Goal: Transaction & Acquisition: Obtain resource

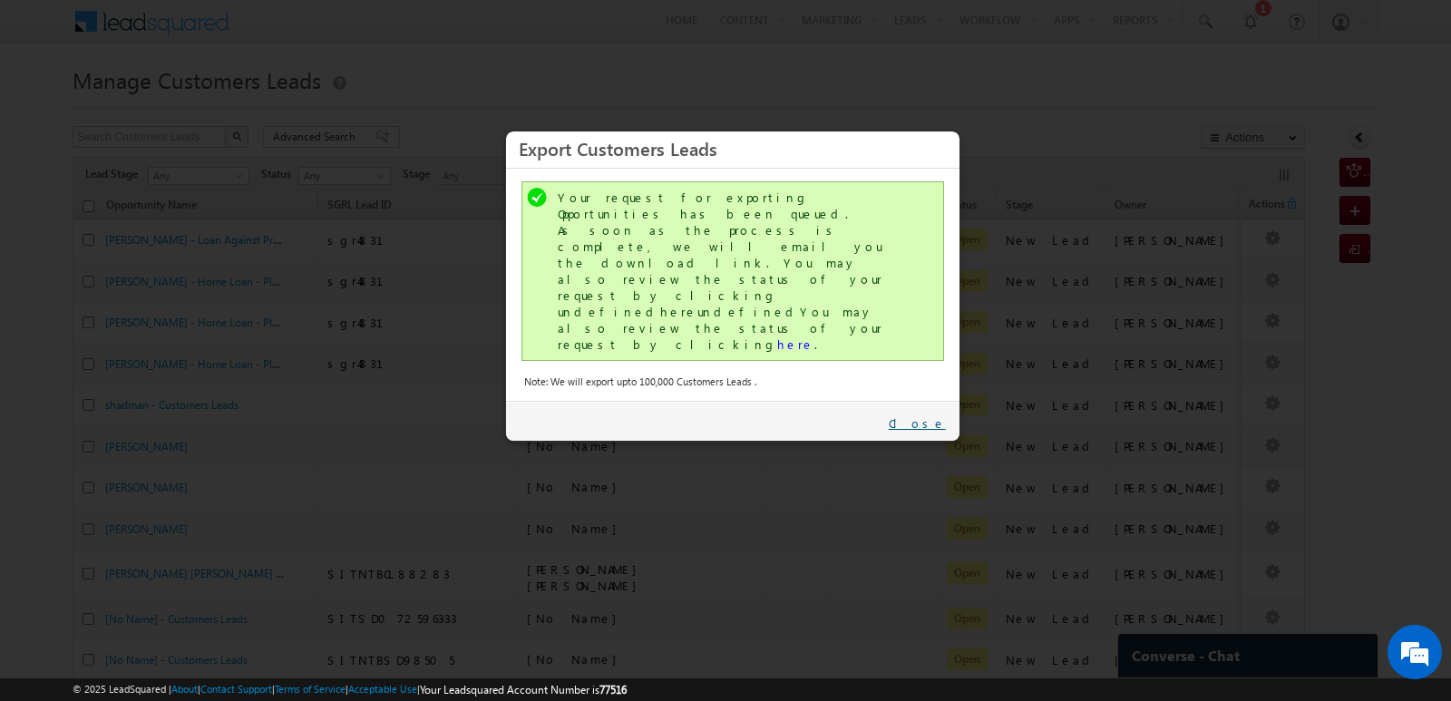
click at [926, 415] on link "Close" at bounding box center [917, 423] width 57 height 16
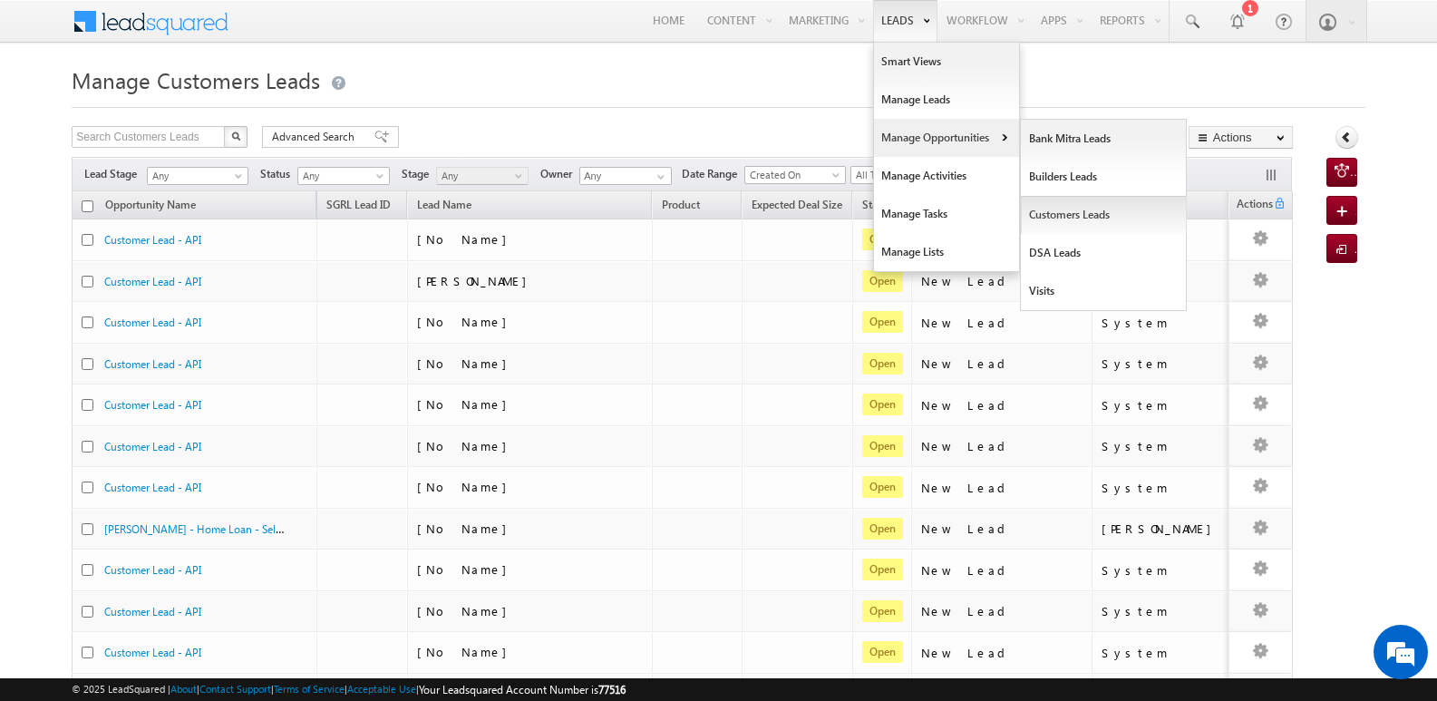
click at [1069, 219] on link "Customers Leads" at bounding box center [1104, 215] width 166 height 38
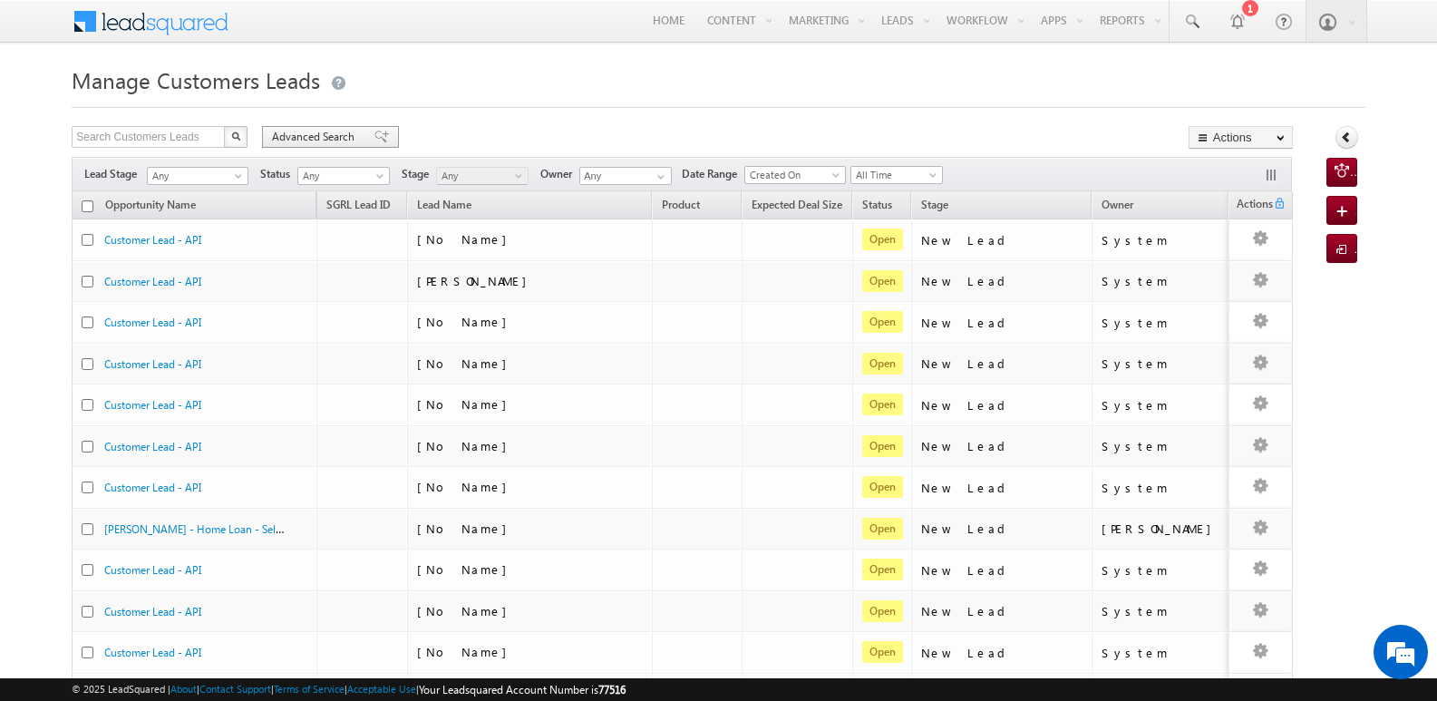
click at [375, 138] on span at bounding box center [382, 137] width 15 height 13
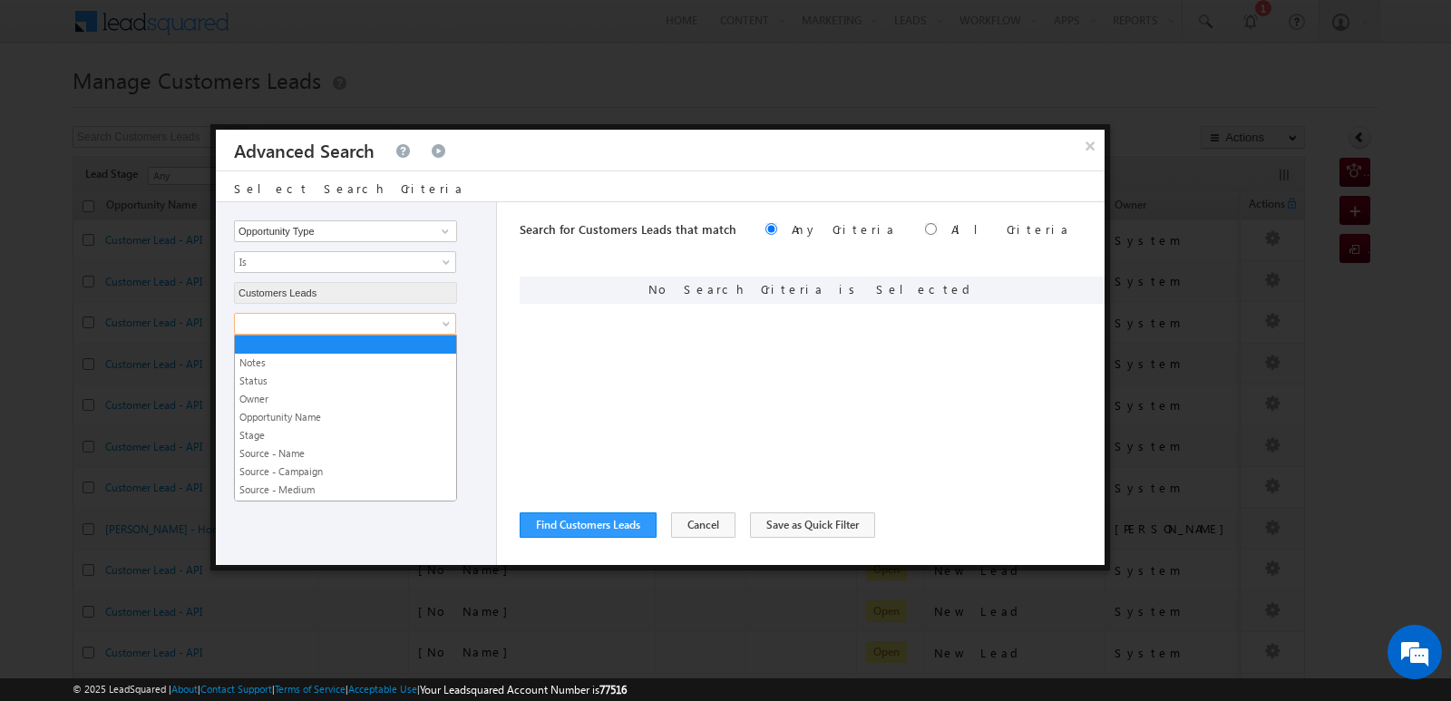
click at [414, 333] on link at bounding box center [345, 324] width 222 height 22
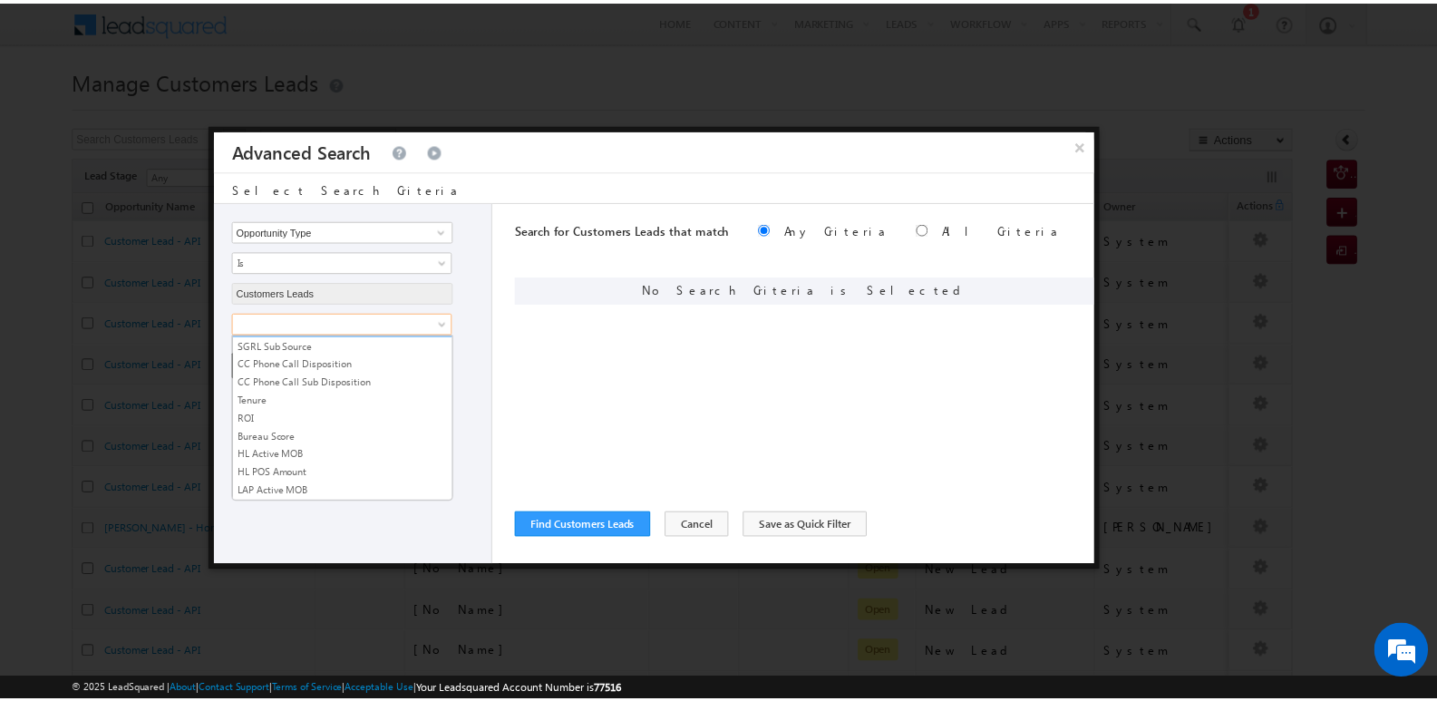
scroll to position [906, 0]
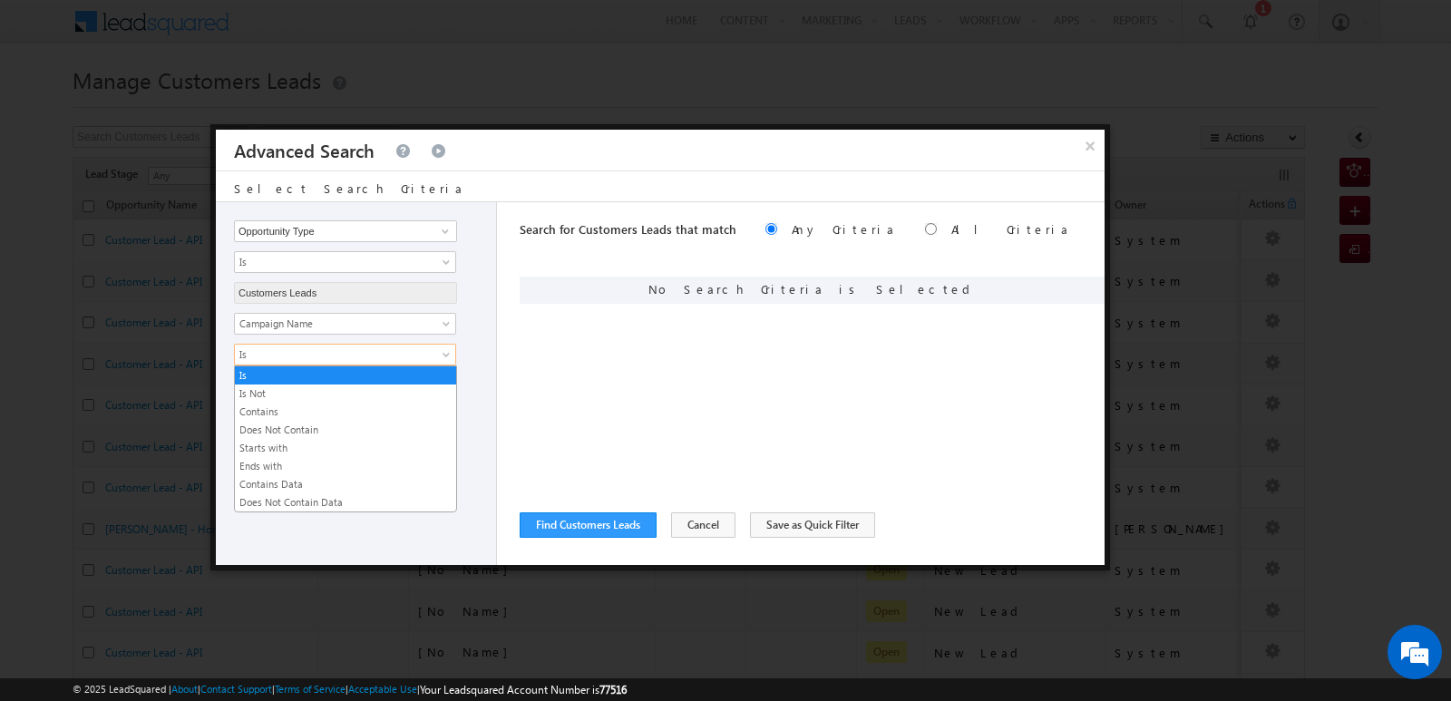
click at [390, 360] on span "Is" at bounding box center [333, 354] width 197 height 16
click at [304, 418] on link "Contains" at bounding box center [345, 412] width 221 height 16
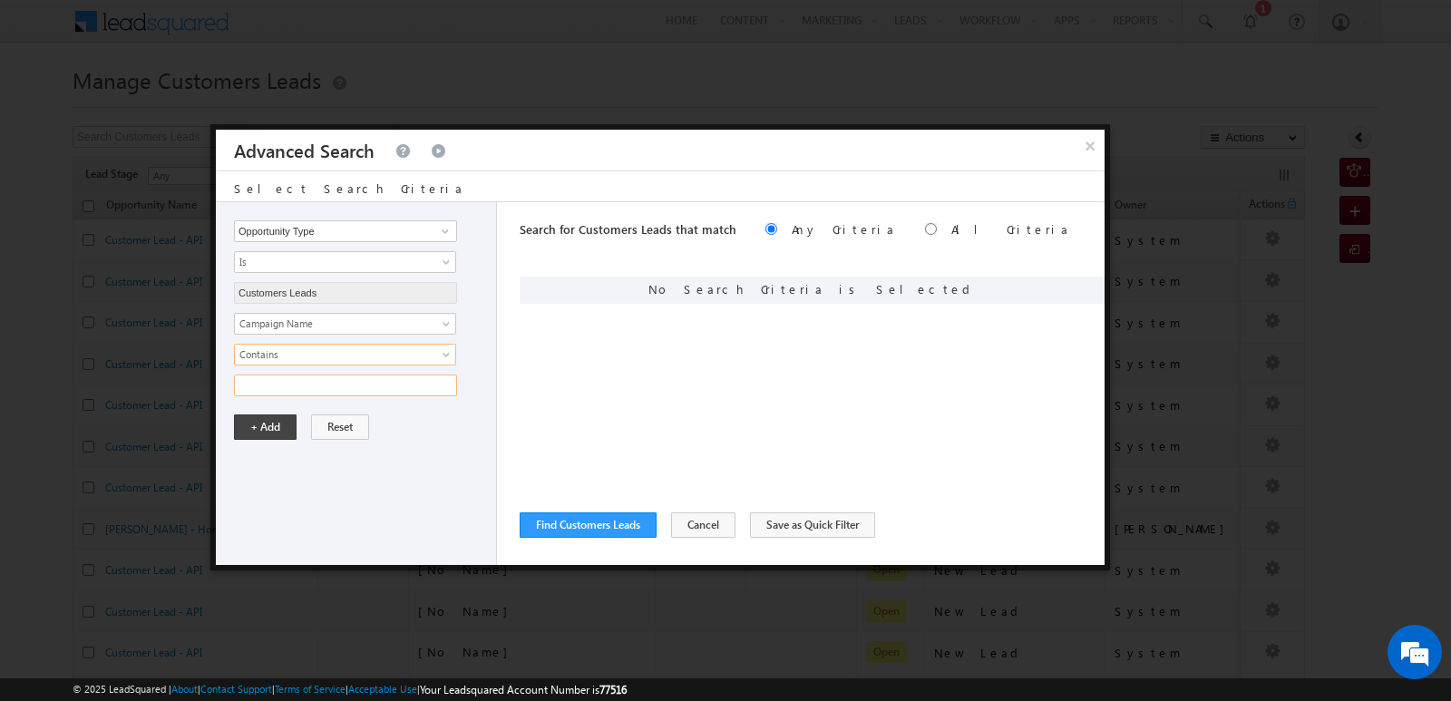
click at [338, 393] on input "text" at bounding box center [345, 386] width 223 height 22
type input "[DATE]"
click at [383, 482] on div "Opportunity Type Lead Owner Sales Group Prospect Id Address 1 Address 2 Age Ass…" at bounding box center [356, 383] width 281 height 363
click at [265, 437] on button "+ Add" at bounding box center [265, 426] width 63 height 25
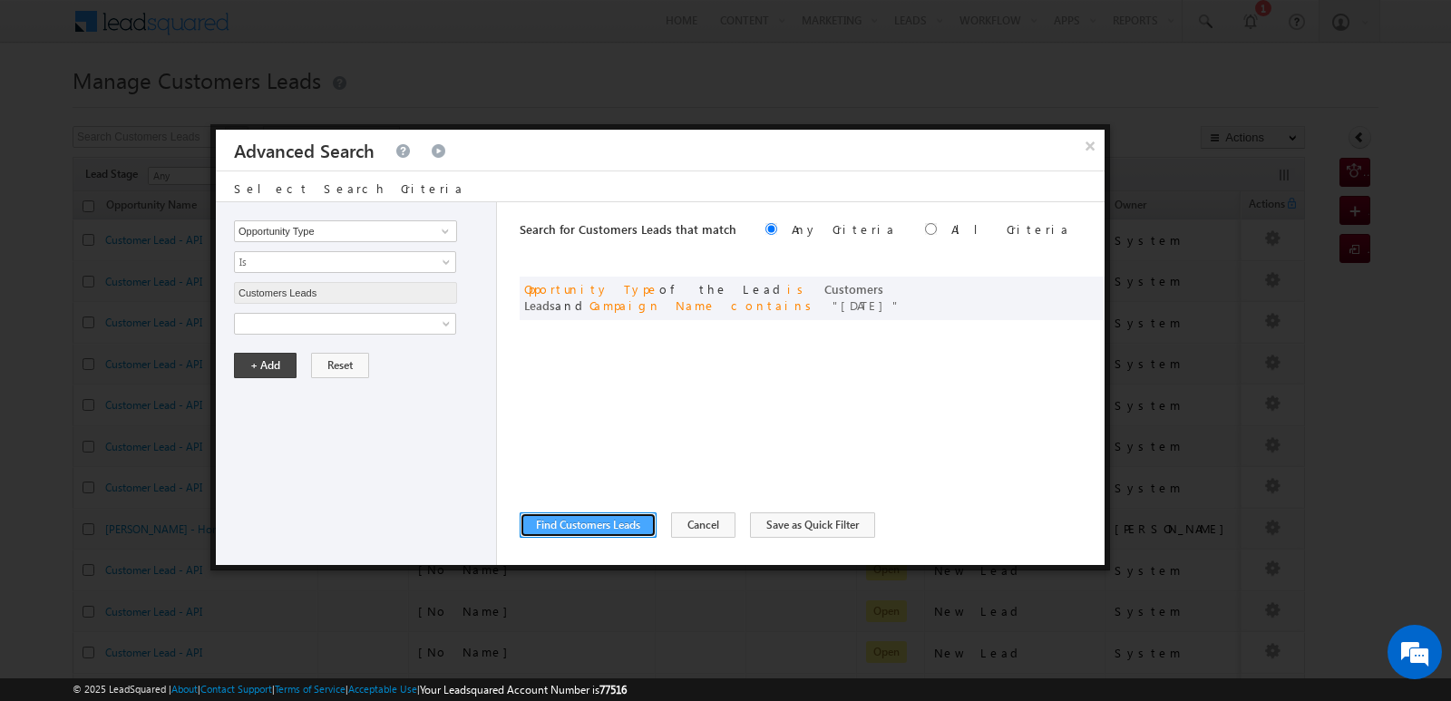
click at [597, 523] on button "Find Customers Leads" at bounding box center [588, 524] width 137 height 25
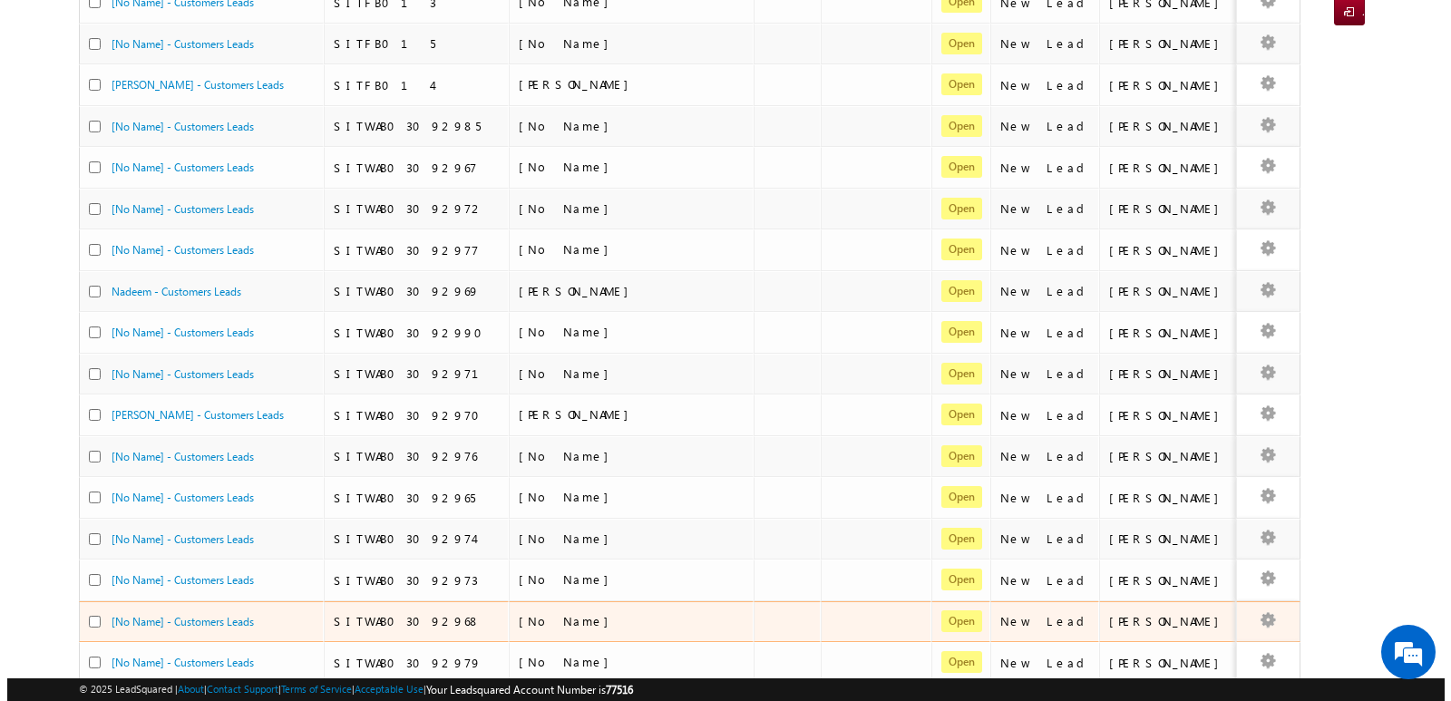
scroll to position [0, 0]
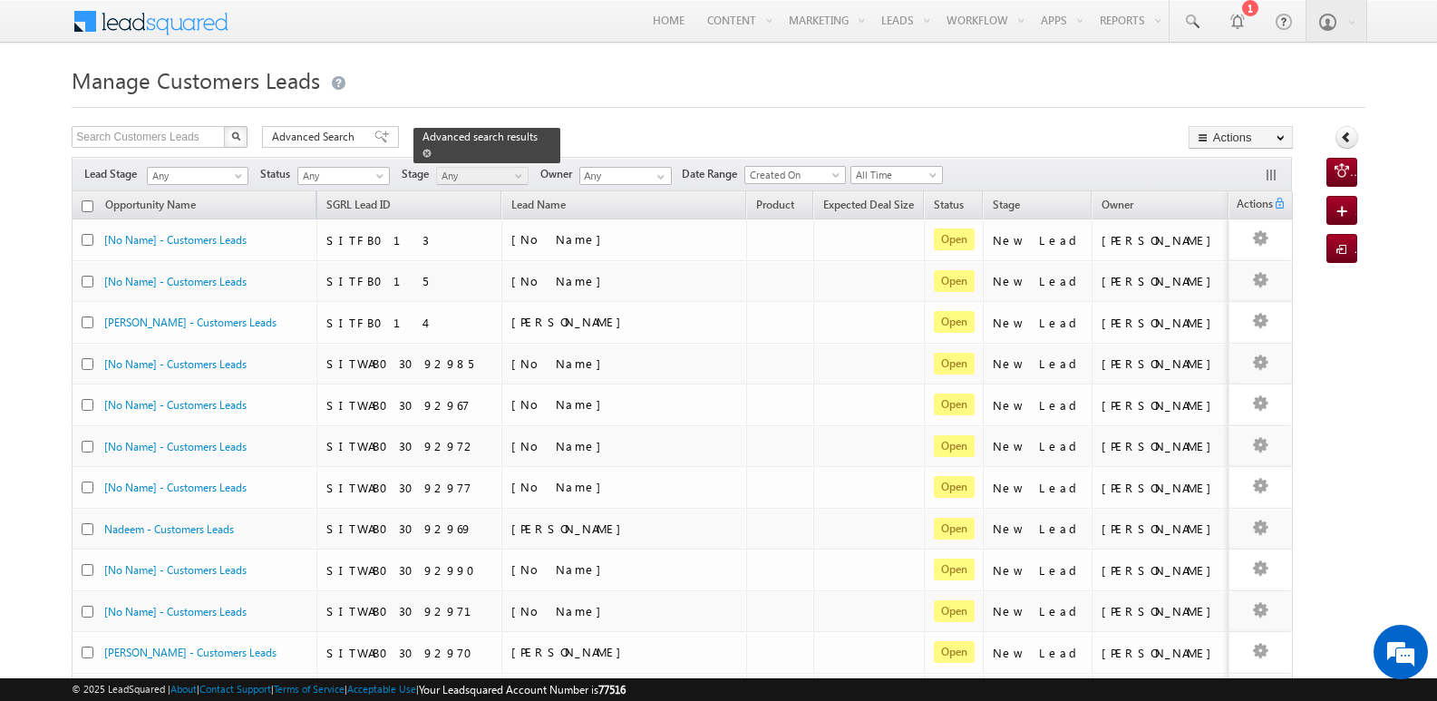
click at [432, 149] on span at bounding box center [427, 153] width 9 height 9
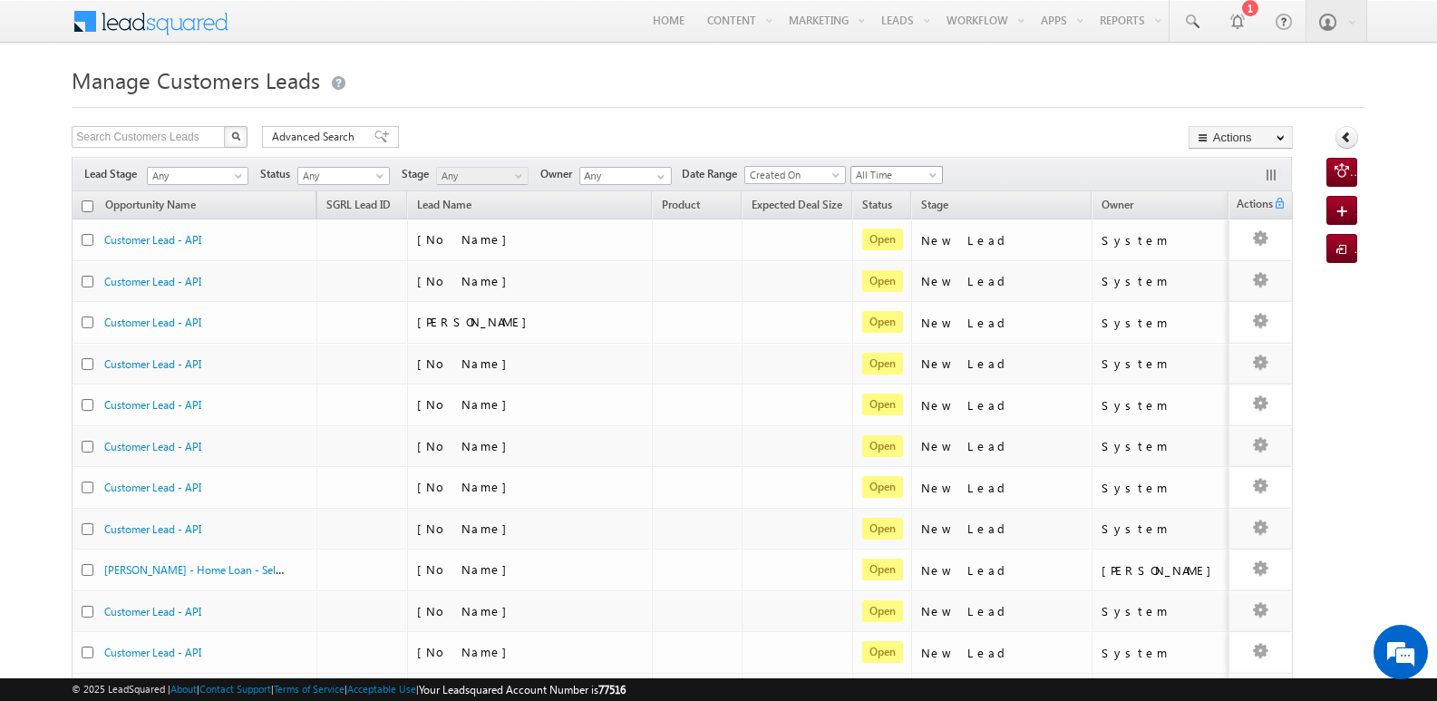
click at [929, 176] on span "All Time" at bounding box center [895, 175] width 86 height 16
click at [896, 253] on link "Today" at bounding box center [903, 252] width 92 height 16
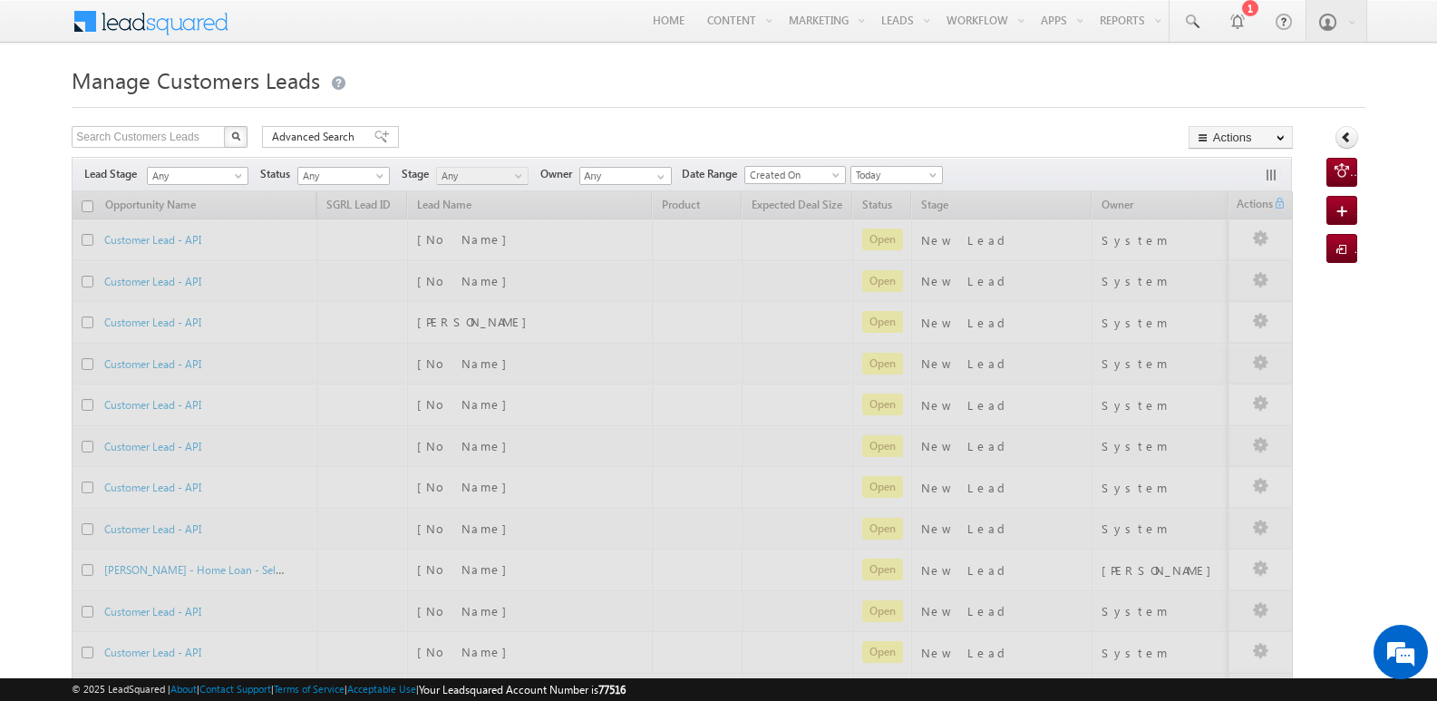
click at [1028, 134] on div "Search Customers Leads X 498694 results found Advanced Search Advanced search r…" at bounding box center [683, 139] width 1222 height 26
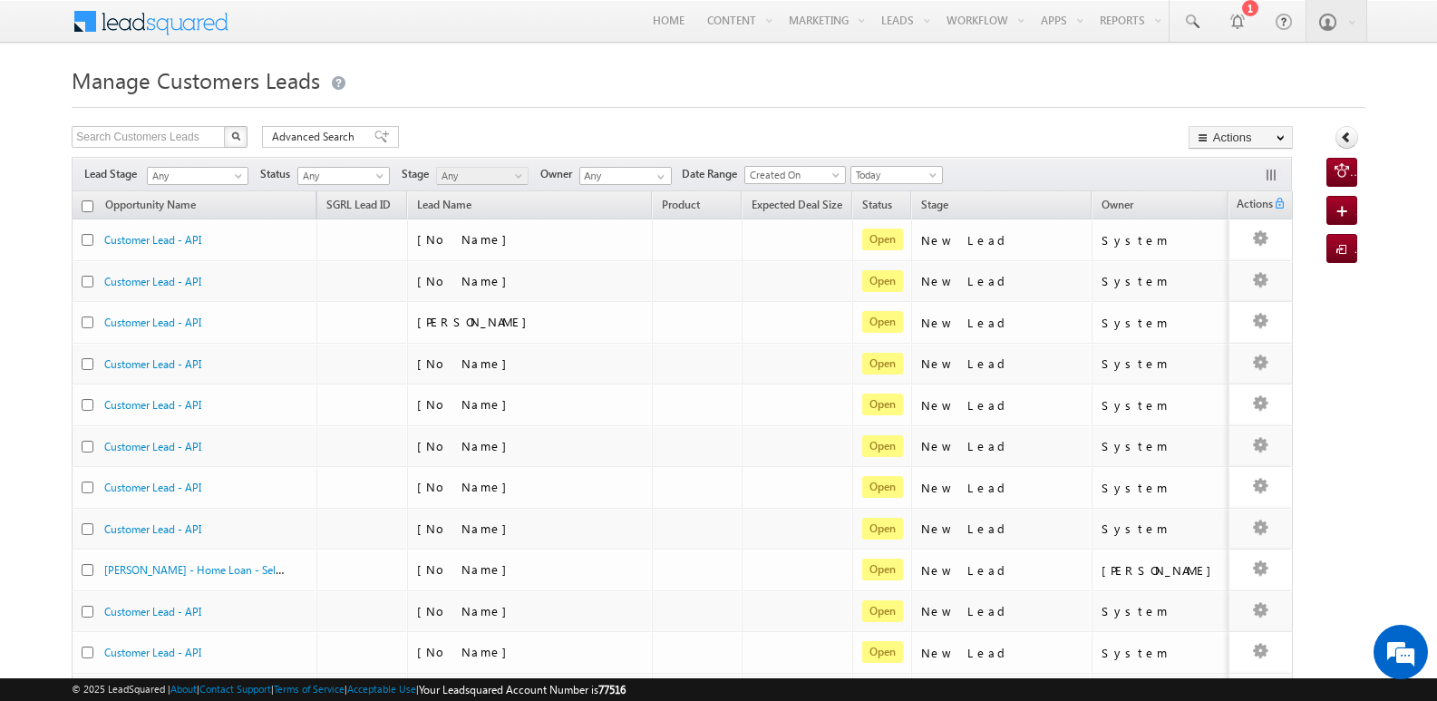
click at [824, 102] on div at bounding box center [719, 102] width 1294 height 12
click at [1224, 161] on link "Export Customers Leads" at bounding box center [1241, 171] width 102 height 38
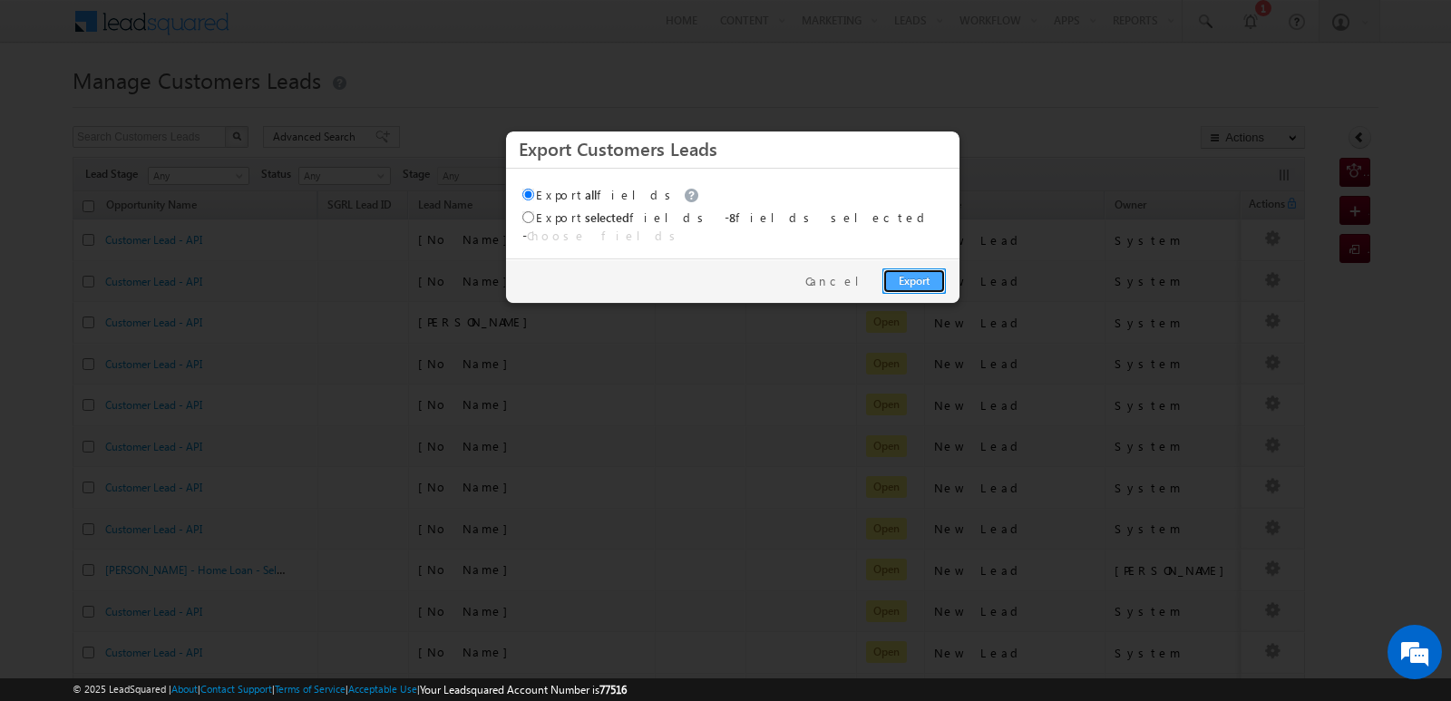
click at [911, 274] on link "Export" at bounding box center [913, 280] width 63 height 25
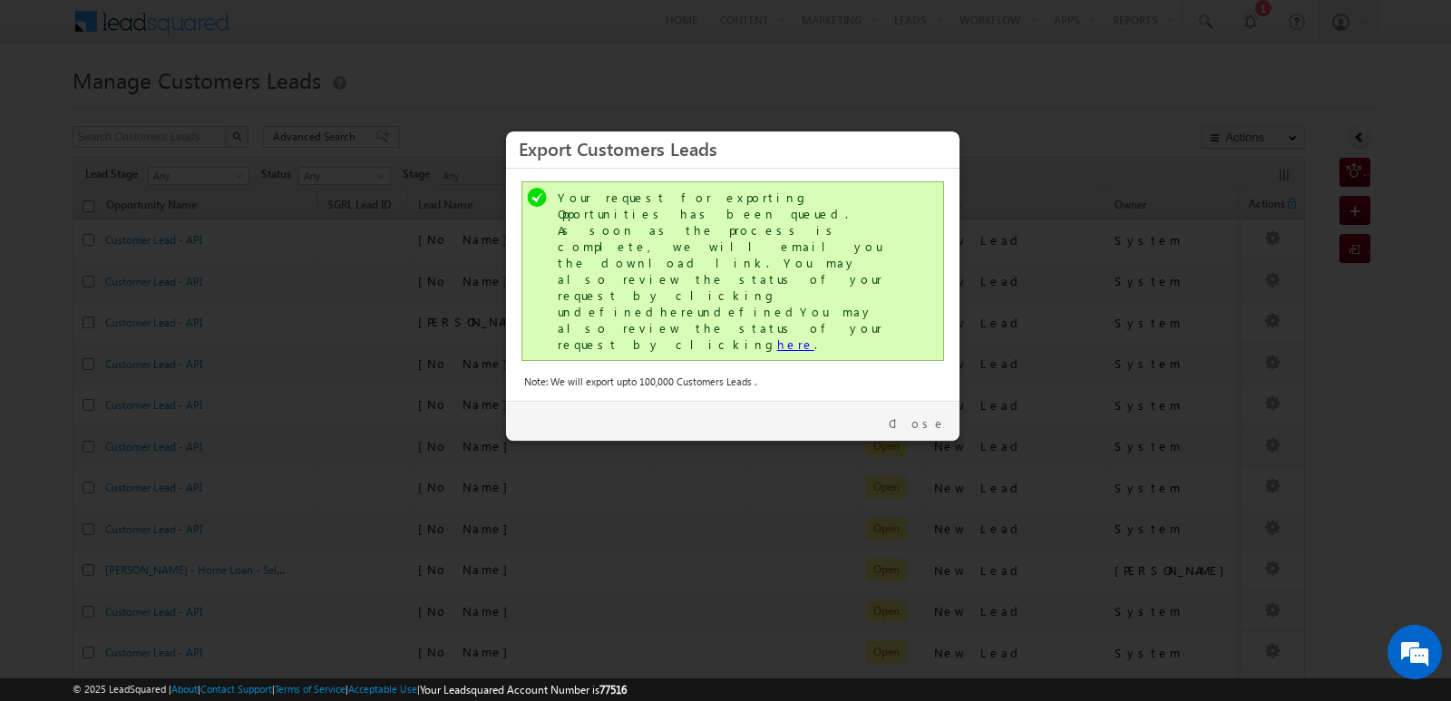
click at [777, 336] on link "here" at bounding box center [795, 343] width 37 height 15
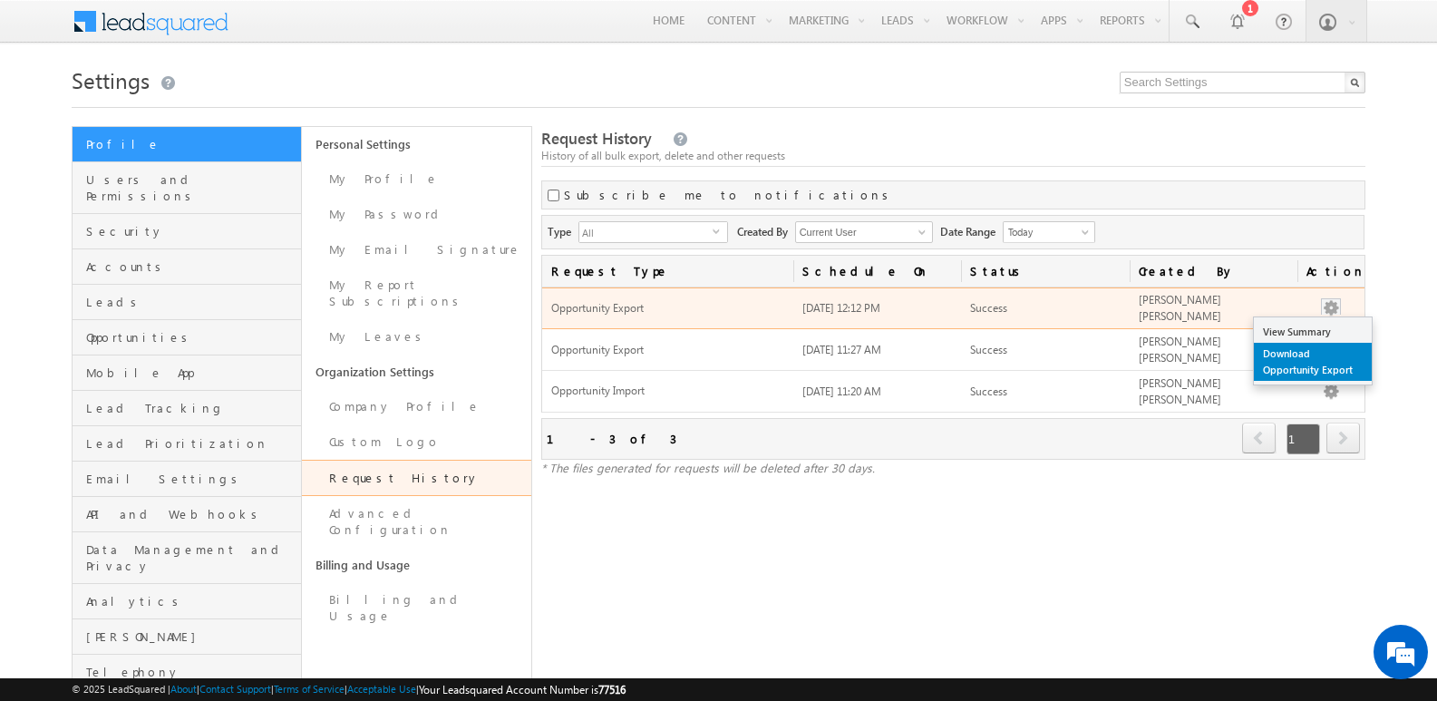
click at [1301, 363] on link "Download Opportunity Export" at bounding box center [1313, 362] width 118 height 38
